Goal: Check status: Check status

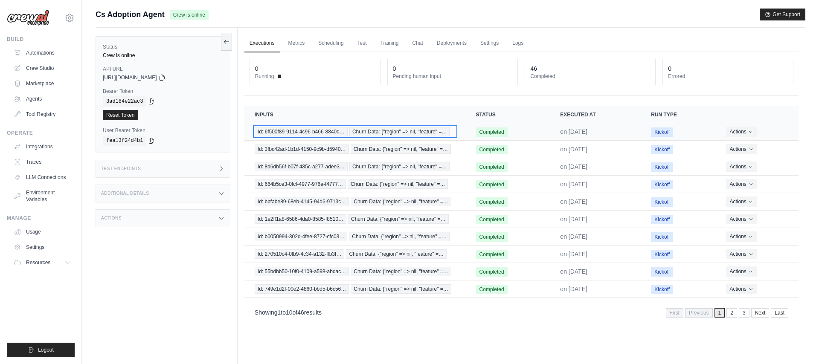
click at [320, 132] on span "Id: 6f500f89-9114-4c96-b466-8840d…" at bounding box center [301, 131] width 93 height 9
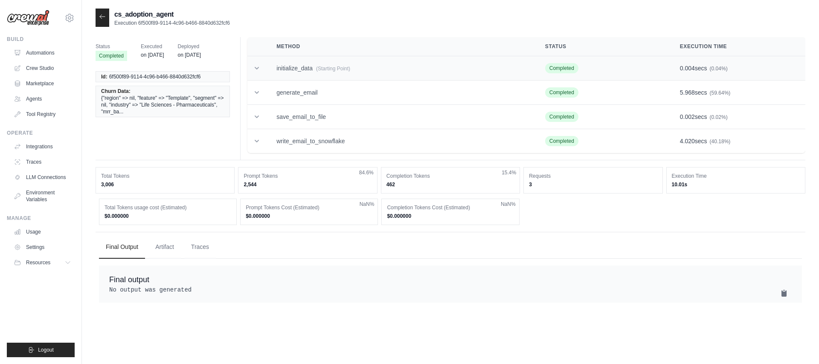
click at [258, 67] on icon at bounding box center [257, 68] width 9 height 9
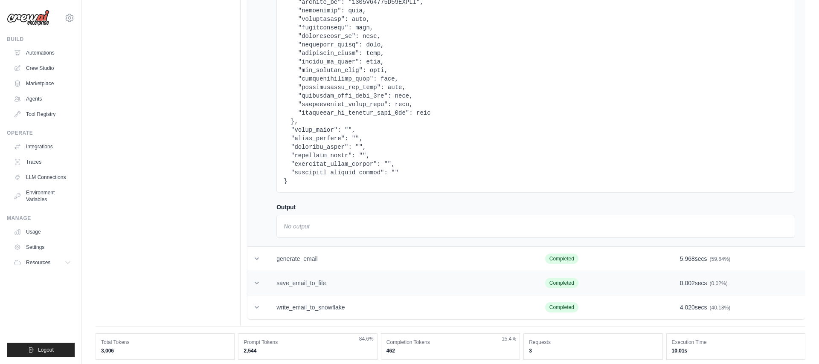
scroll to position [855, 0]
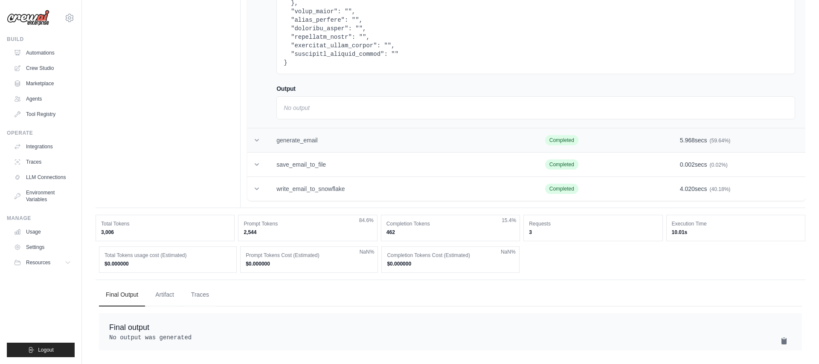
click at [257, 136] on icon at bounding box center [257, 140] width 9 height 9
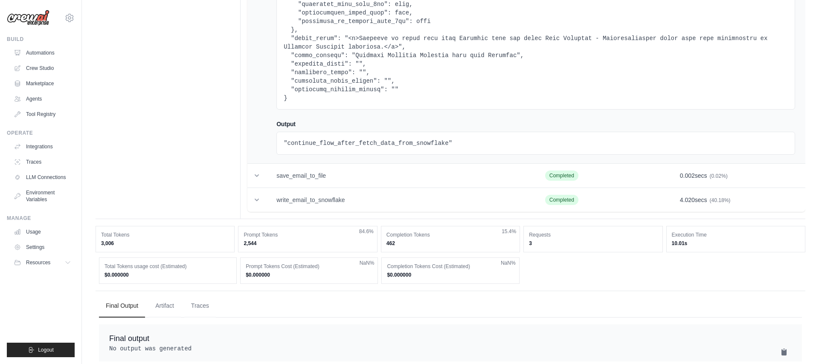
scroll to position [1800, 0]
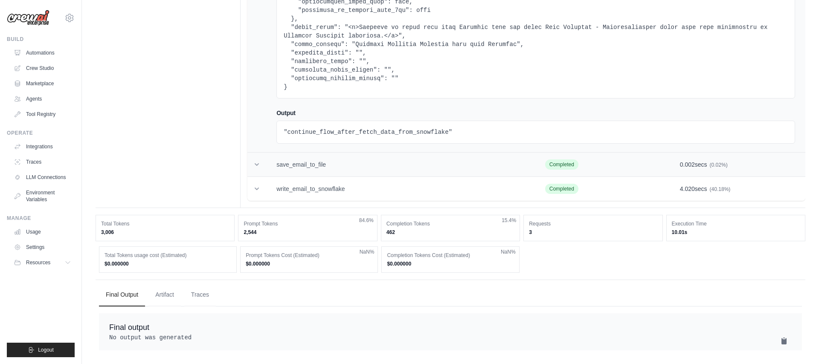
click at [258, 163] on icon at bounding box center [257, 164] width 4 height 3
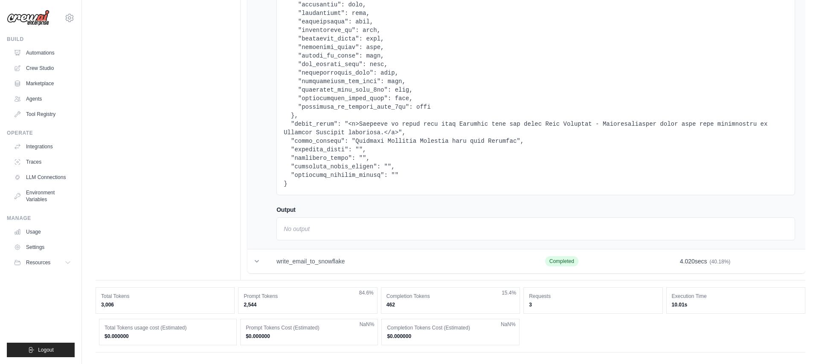
scroll to position [2796, 0]
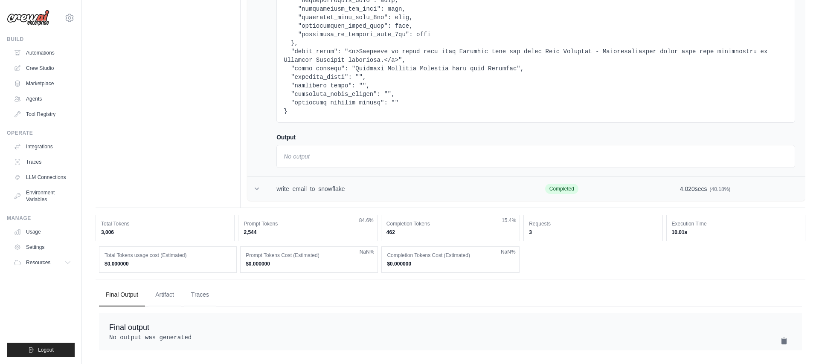
click at [259, 185] on icon at bounding box center [257, 189] width 9 height 9
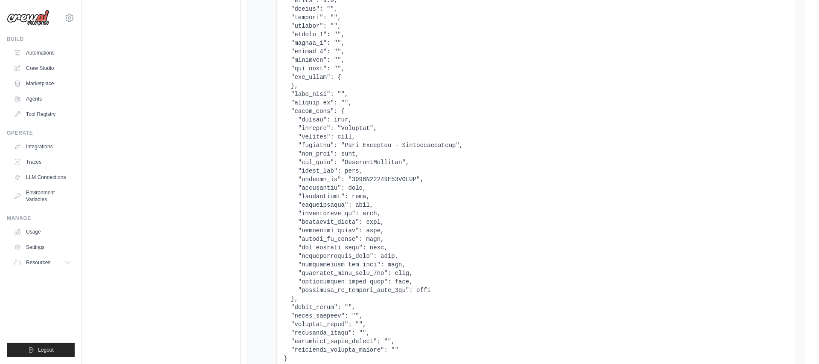
scroll to position [0, 0]
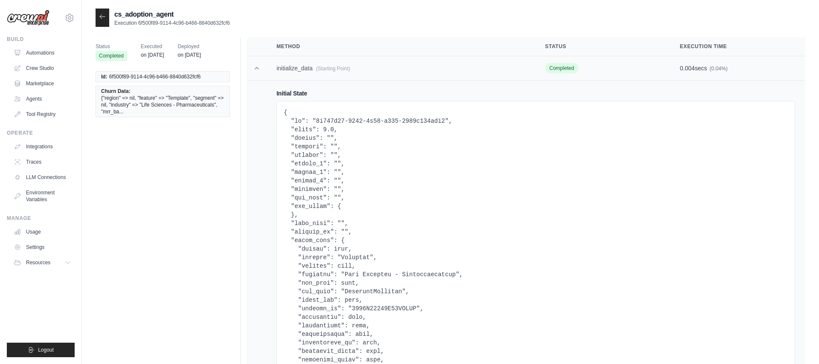
click at [257, 70] on icon at bounding box center [257, 68] width 9 height 9
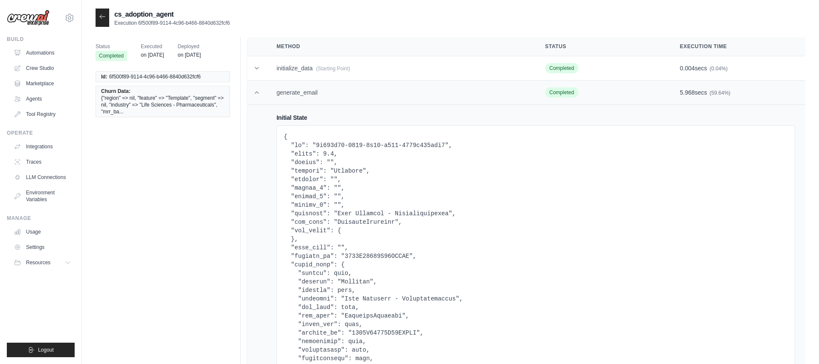
click at [257, 93] on icon at bounding box center [257, 92] width 9 height 9
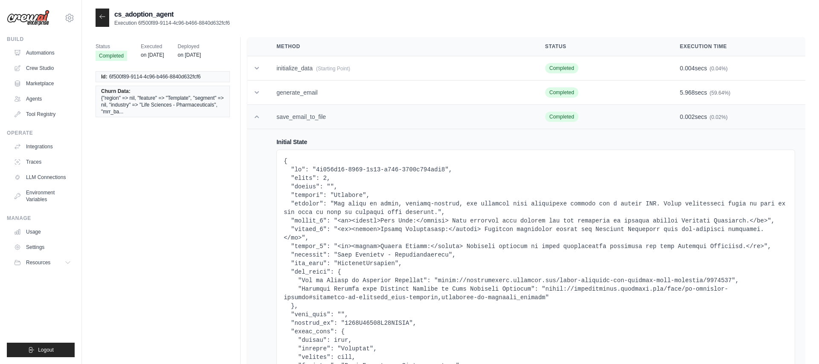
click at [256, 115] on icon at bounding box center [257, 117] width 9 height 9
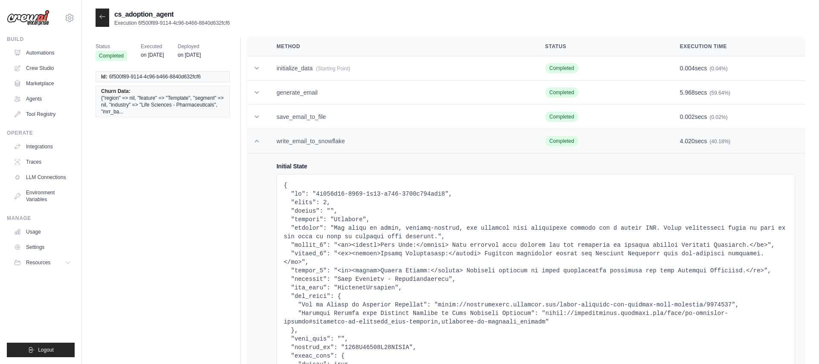
click at [259, 143] on icon at bounding box center [257, 141] width 9 height 9
